Goal: Task Accomplishment & Management: Use online tool/utility

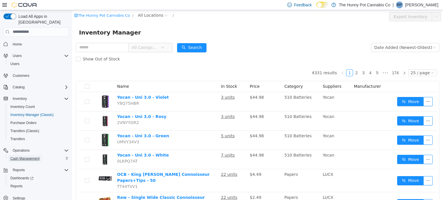
click at [11, 157] on span "Cash Management" at bounding box center [24, 159] width 29 height 5
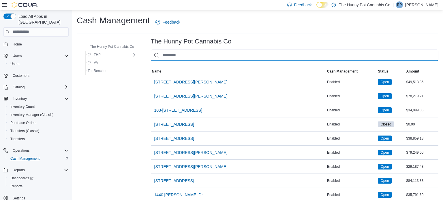
click at [175, 59] on input "This is a search bar. As you type, the results lower in the page will automatic…" at bounding box center [295, 56] width 288 height 12
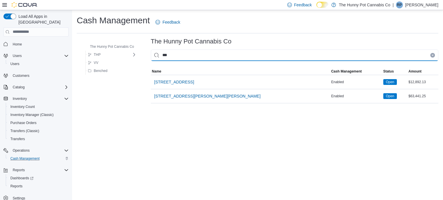
type input "****"
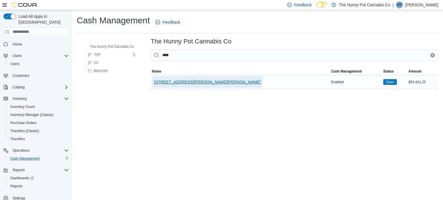
click at [170, 82] on span "[STREET_ADDRESS][PERSON_NAME][PERSON_NAME]" at bounding box center [207, 82] width 106 height 6
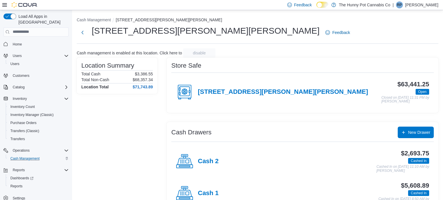
scroll to position [18, 0]
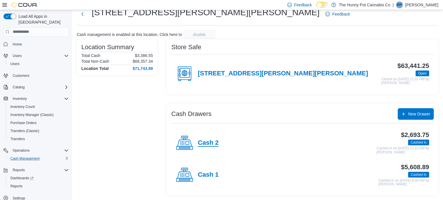
click at [214, 144] on h4 "Cash 2" at bounding box center [208, 143] width 21 height 7
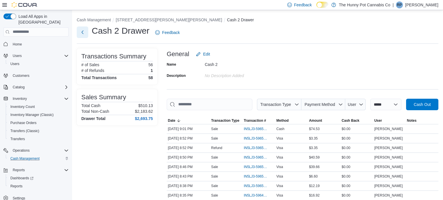
click at [79, 35] on button "Next" at bounding box center [83, 33] width 12 height 12
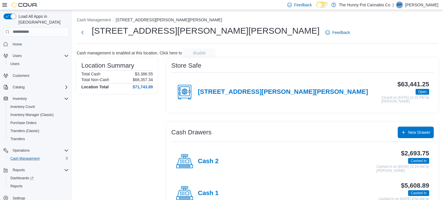
click at [206, 189] on div "Cash 1" at bounding box center [197, 193] width 43 height 17
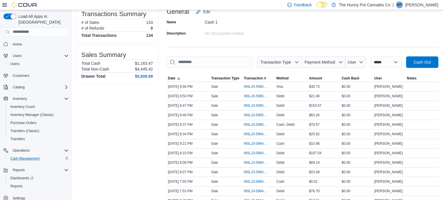
scroll to position [44, 0]
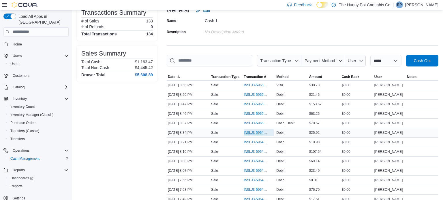
click at [245, 131] on span "IN5LJ3-5964968" at bounding box center [256, 133] width 25 height 5
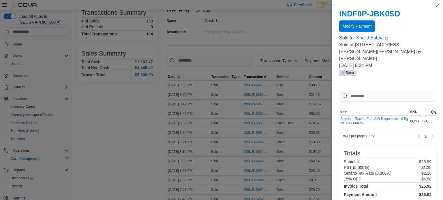
click at [352, 29] on span "Modify Payment" at bounding box center [357, 26] width 29 height 6
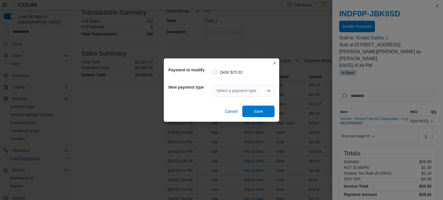
click at [252, 89] on div "Select a payment type" at bounding box center [244, 91] width 62 height 12
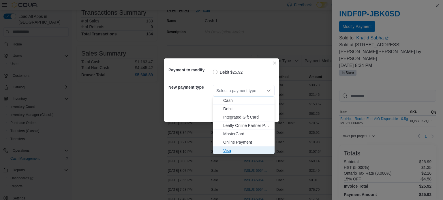
click at [227, 148] on span "Visa" at bounding box center [247, 151] width 48 height 6
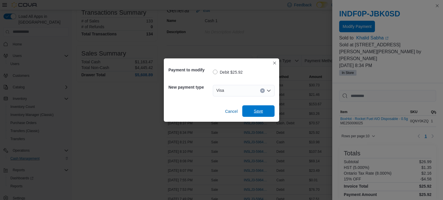
click at [257, 106] on span "Save" at bounding box center [258, 112] width 25 height 12
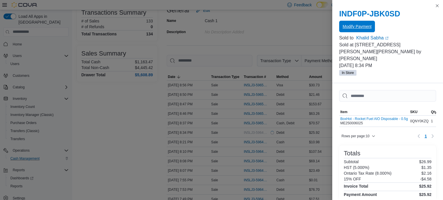
scroll to position [0, 0]
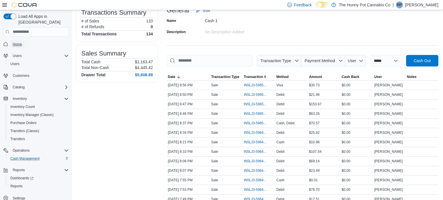
click at [21, 42] on span "Home" at bounding box center [17, 44] width 9 height 5
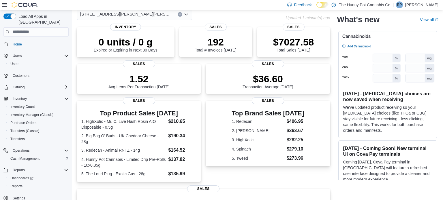
scroll to position [28, 0]
